Goal: Contribute content

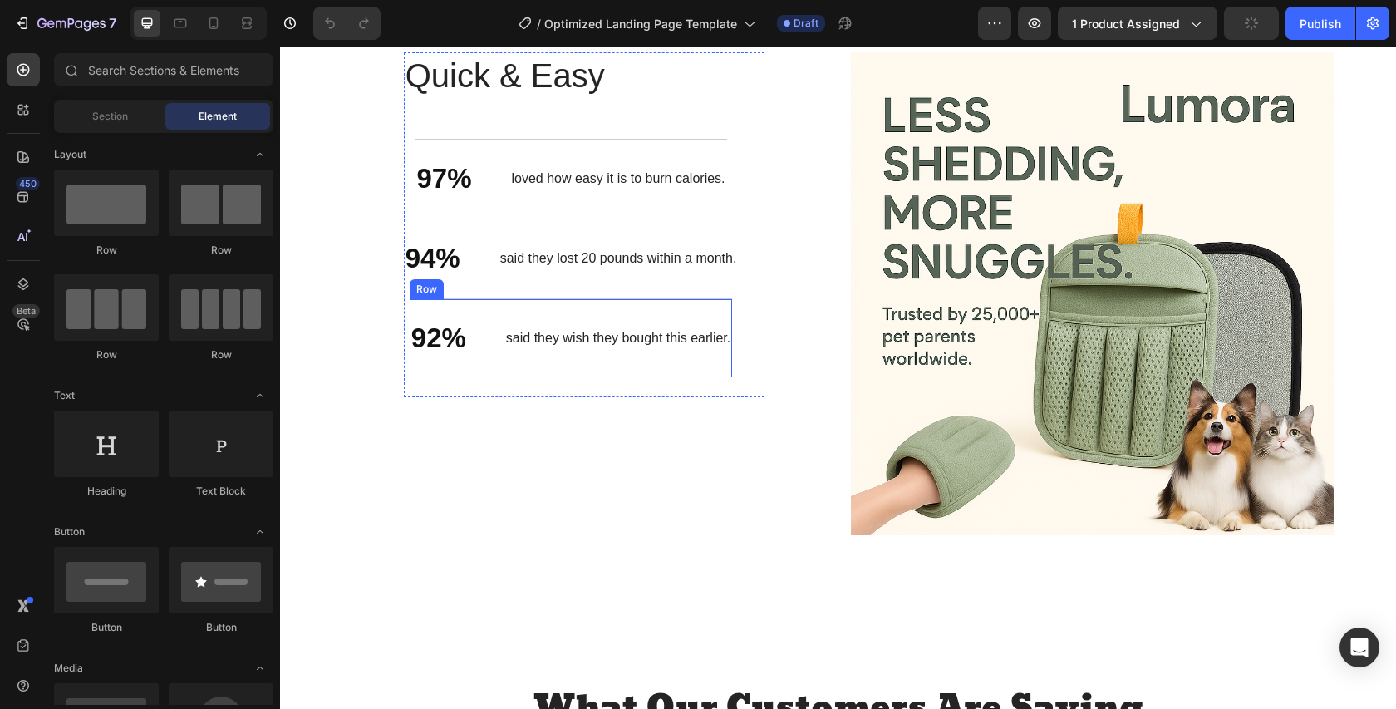
scroll to position [2221, 0]
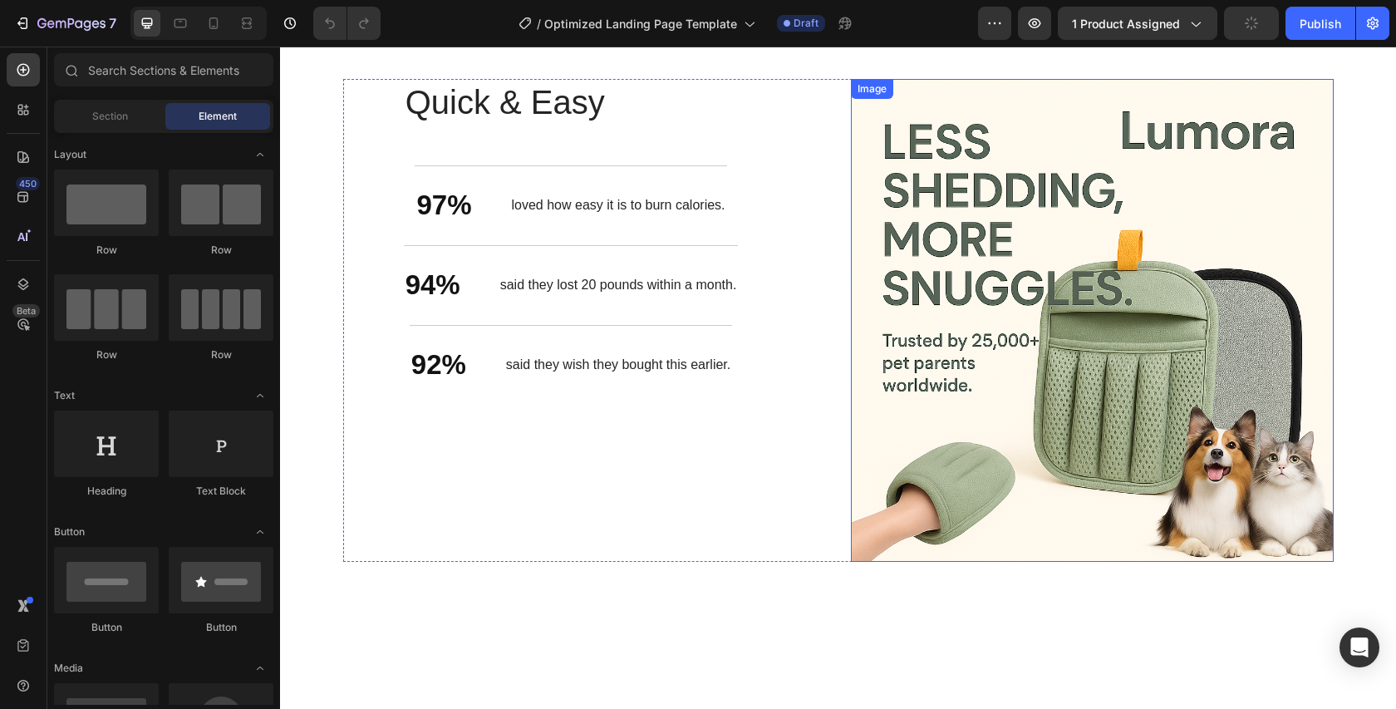
click at [1022, 273] on img at bounding box center [1092, 320] width 483 height 483
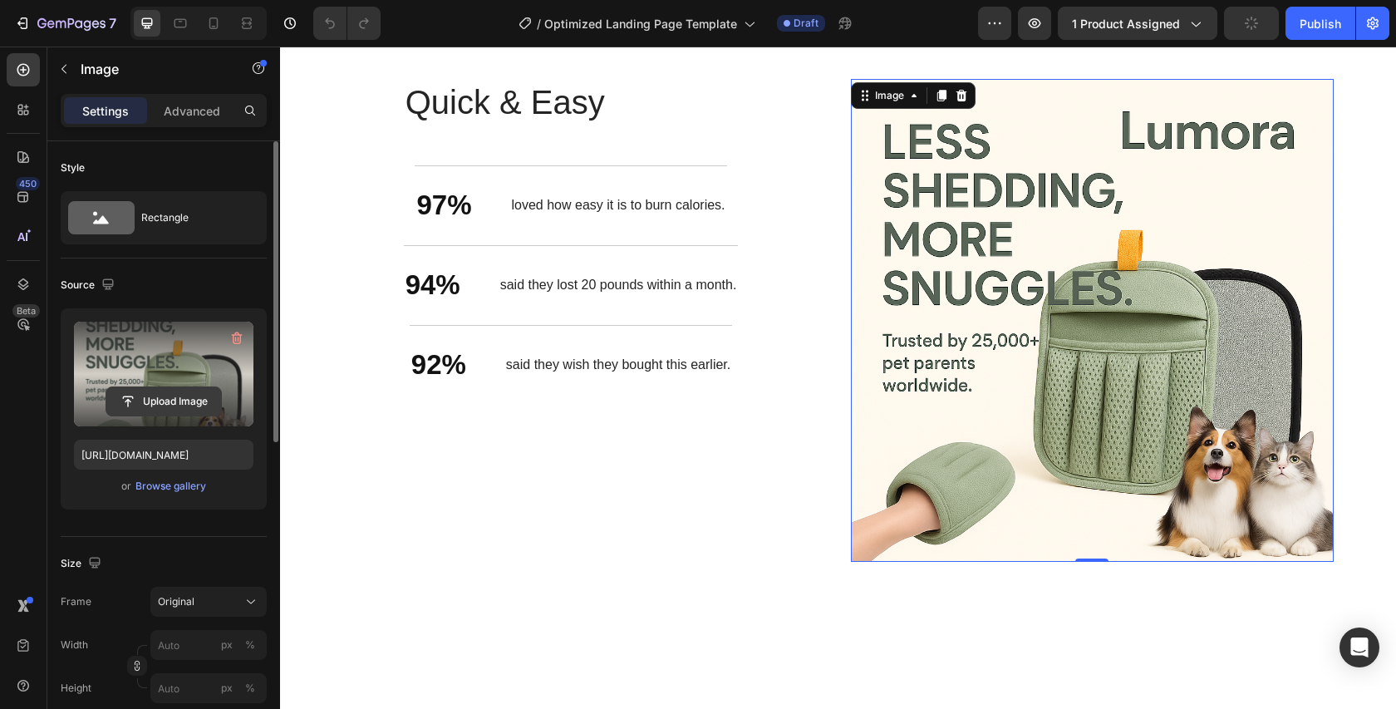
click at [167, 396] on input "file" at bounding box center [163, 401] width 115 height 28
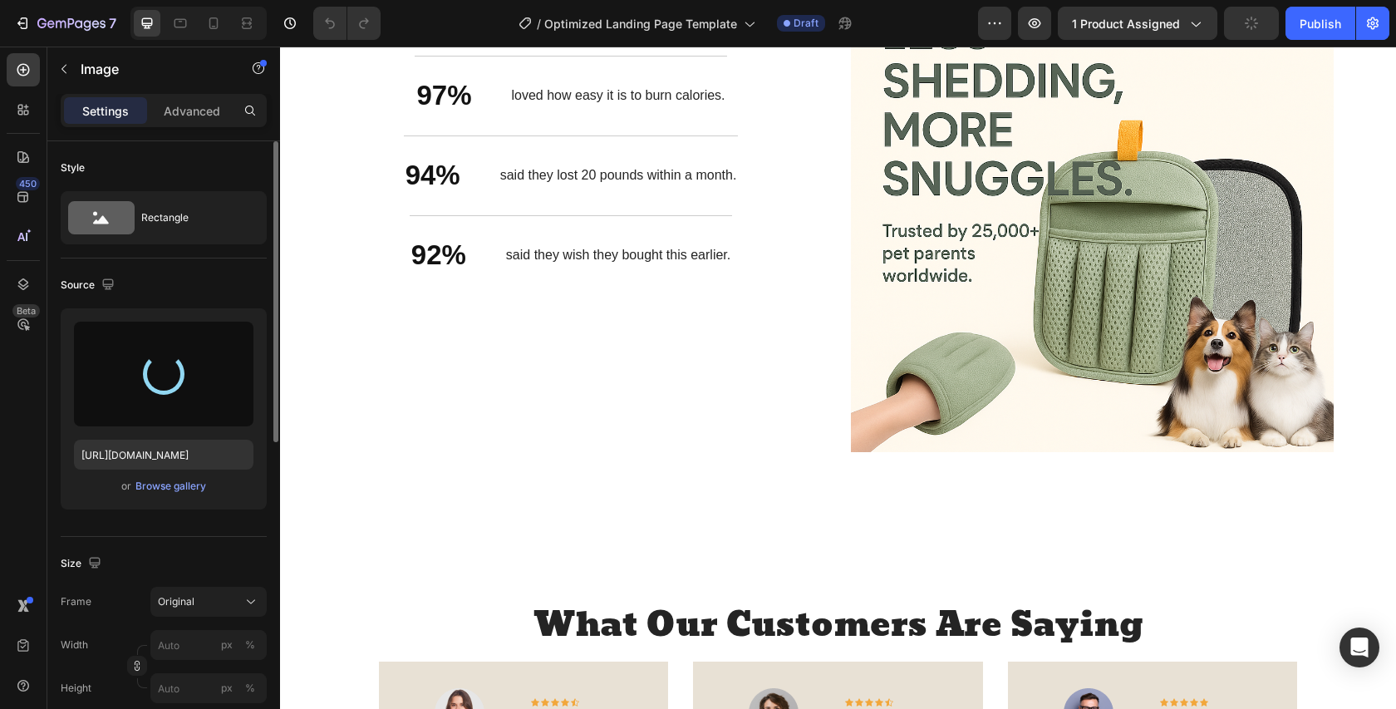
scroll to position [2154, 0]
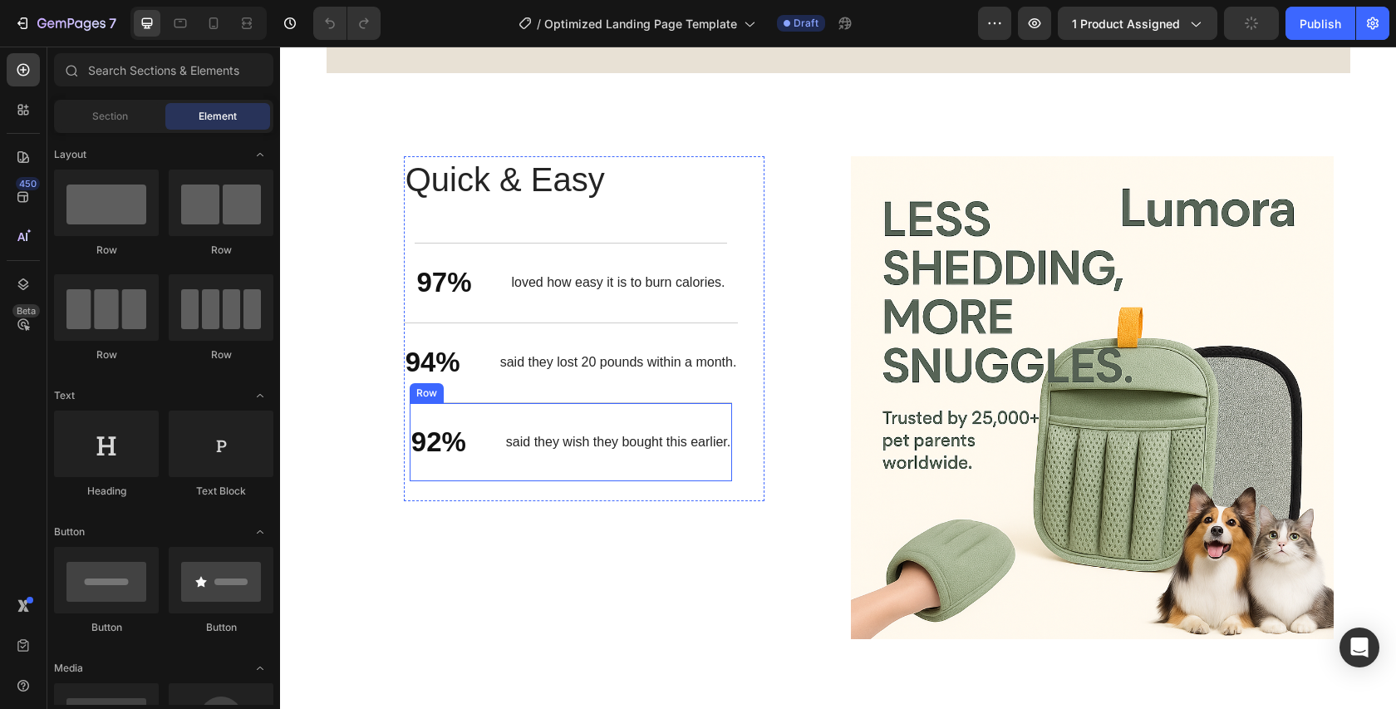
scroll to position [2234, 0]
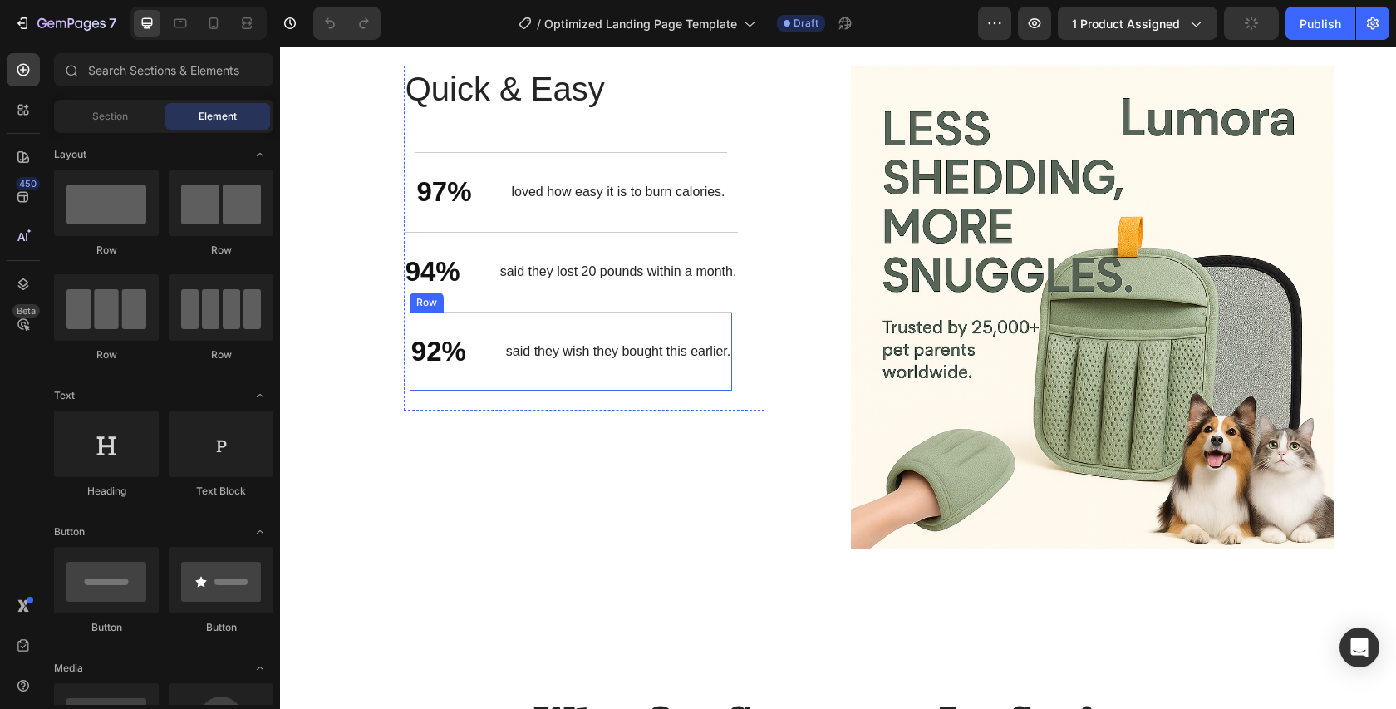
click at [1024, 338] on img at bounding box center [1092, 307] width 483 height 483
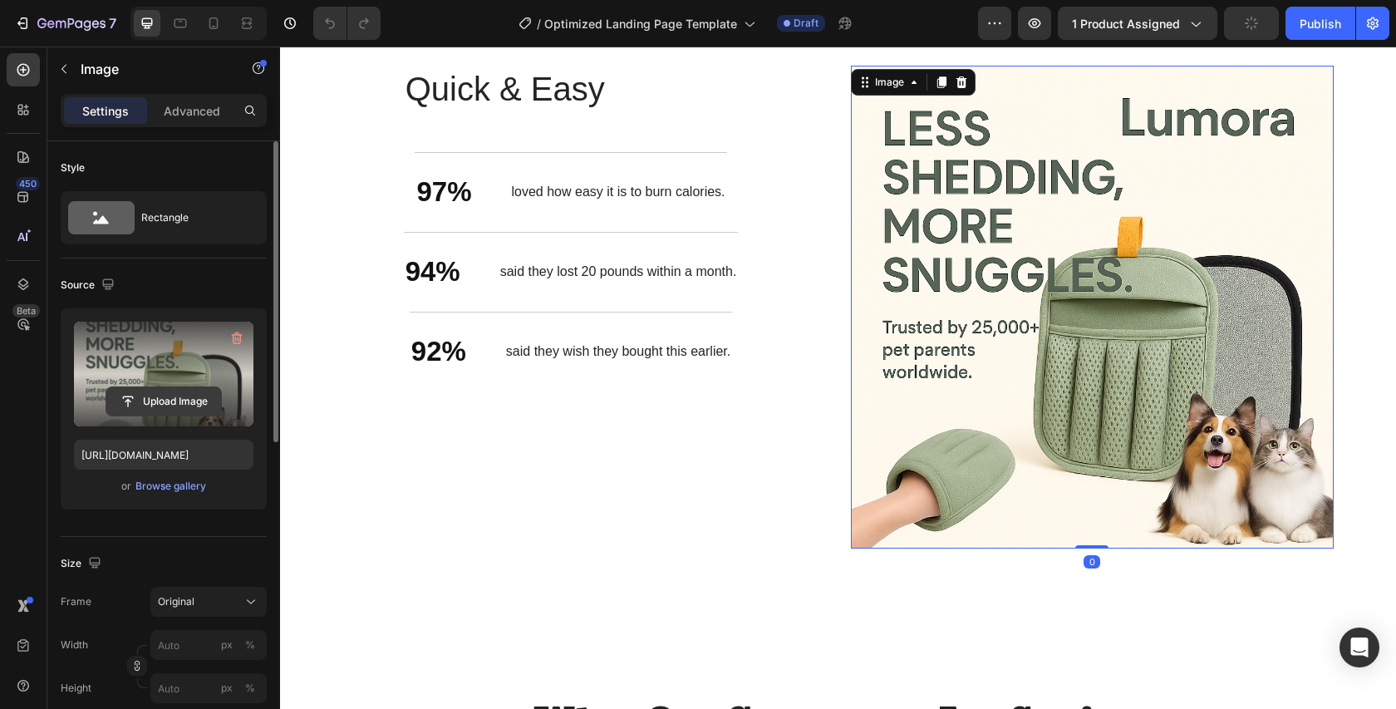
click at [141, 400] on input "file" at bounding box center [163, 401] width 115 height 28
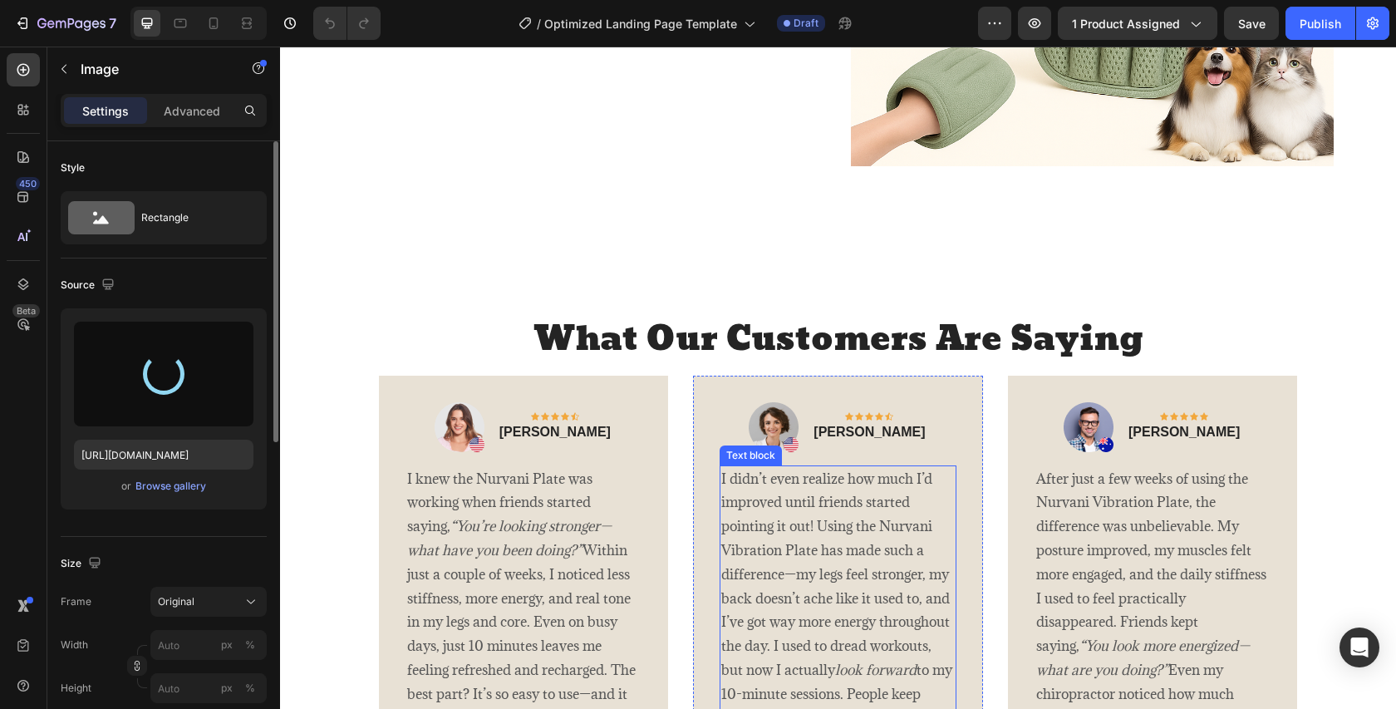
scroll to position [2607, 0]
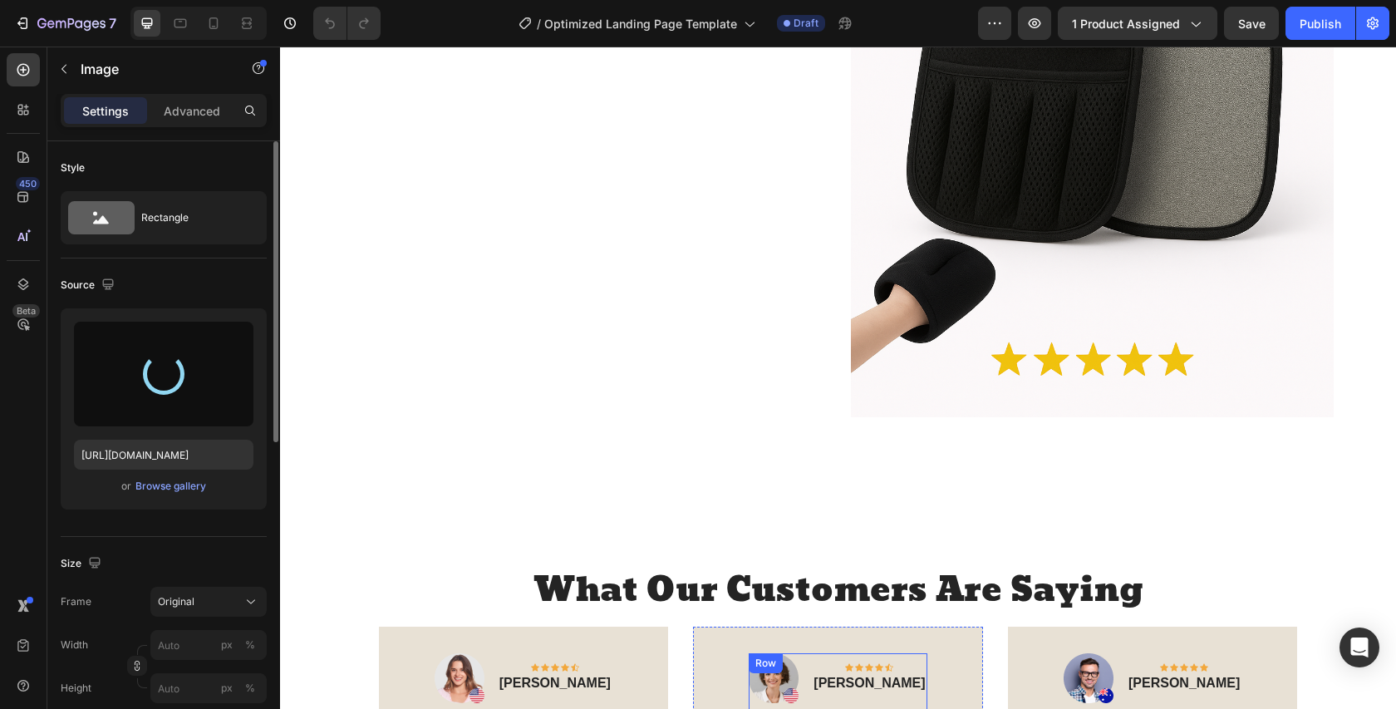
type input "[URL][DOMAIN_NAME]"
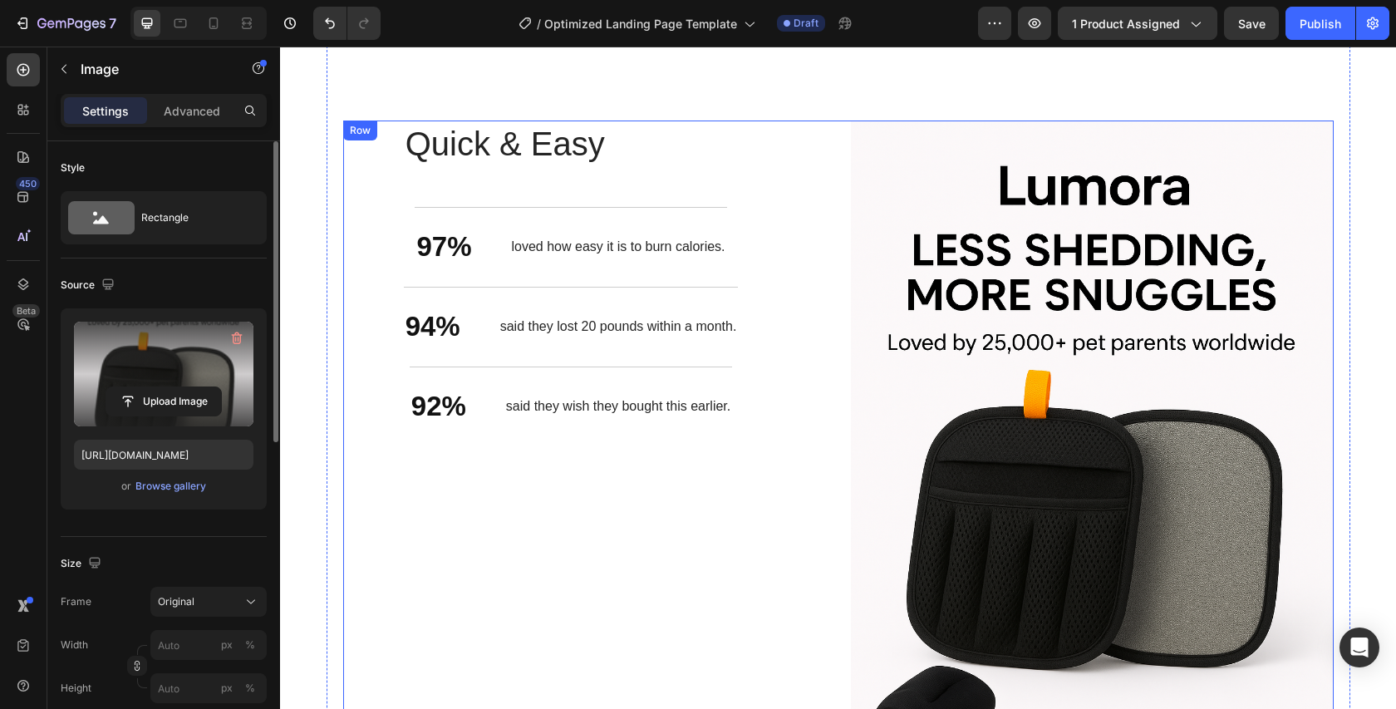
scroll to position [2141, 0]
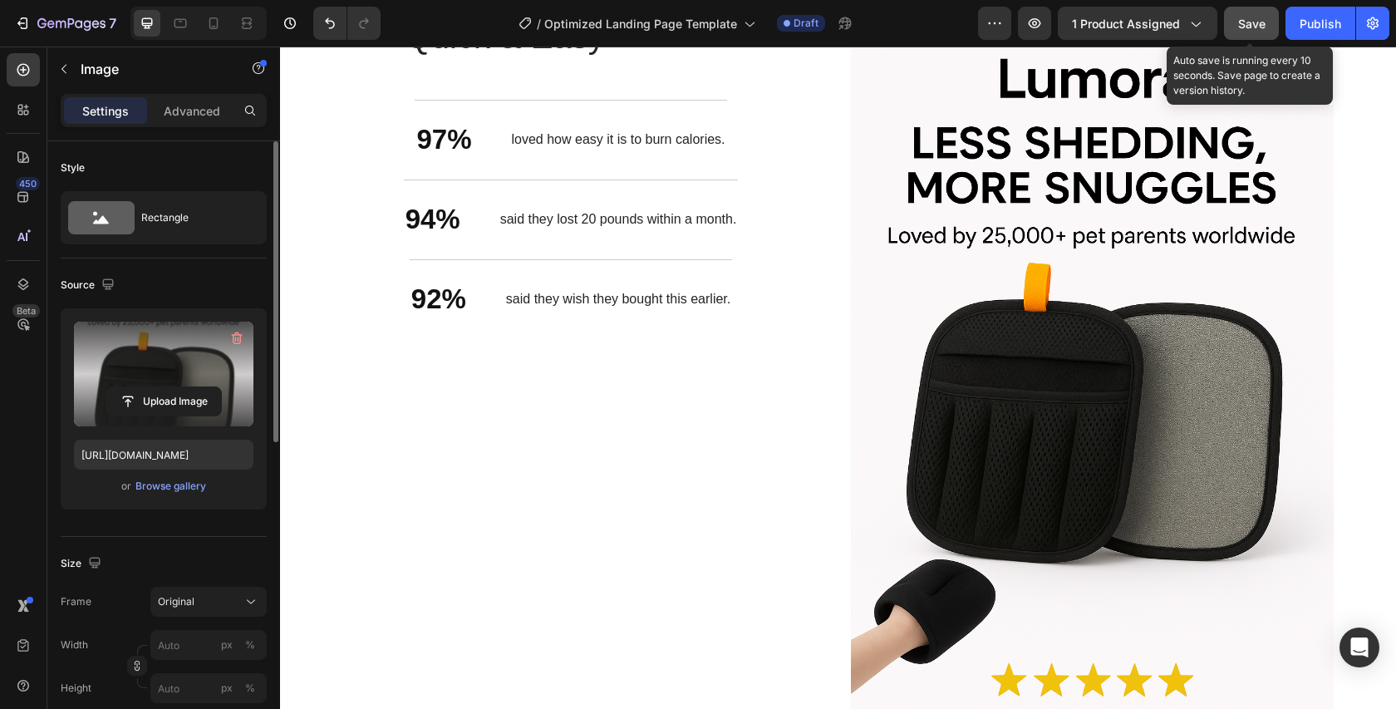
click at [1234, 27] on button "Save" at bounding box center [1251, 23] width 55 height 33
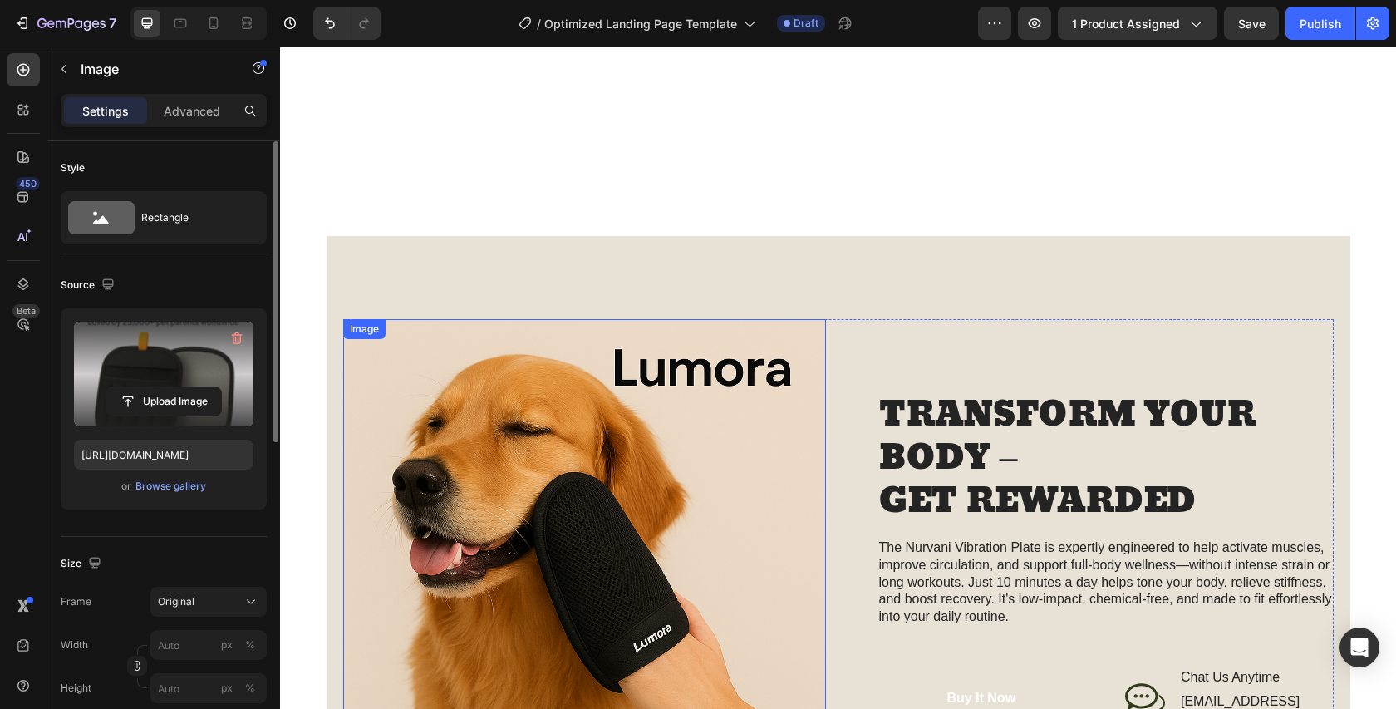
scroll to position [1313, 0]
